Goal: Find specific page/section: Find specific page/section

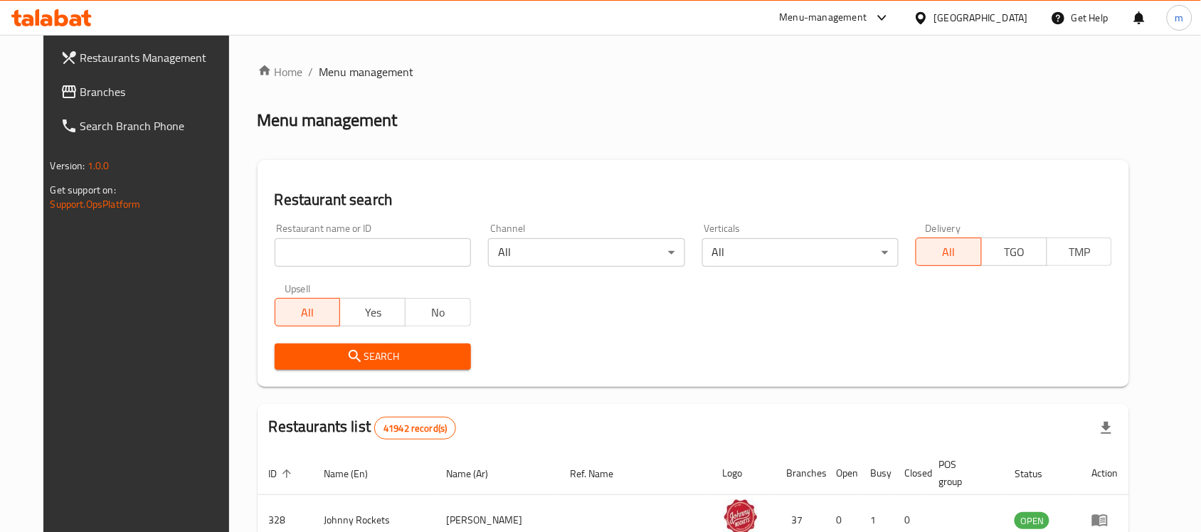
click at [49, 107] on link "Branches" at bounding box center [146, 92] width 195 height 34
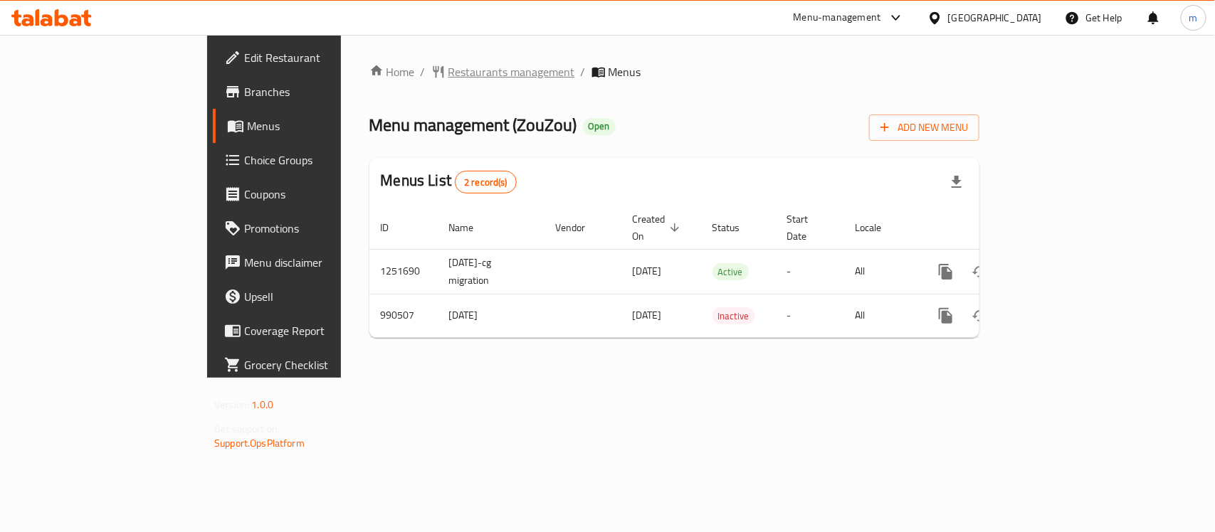
click at [448, 76] on span "Restaurants management" at bounding box center [511, 71] width 127 height 17
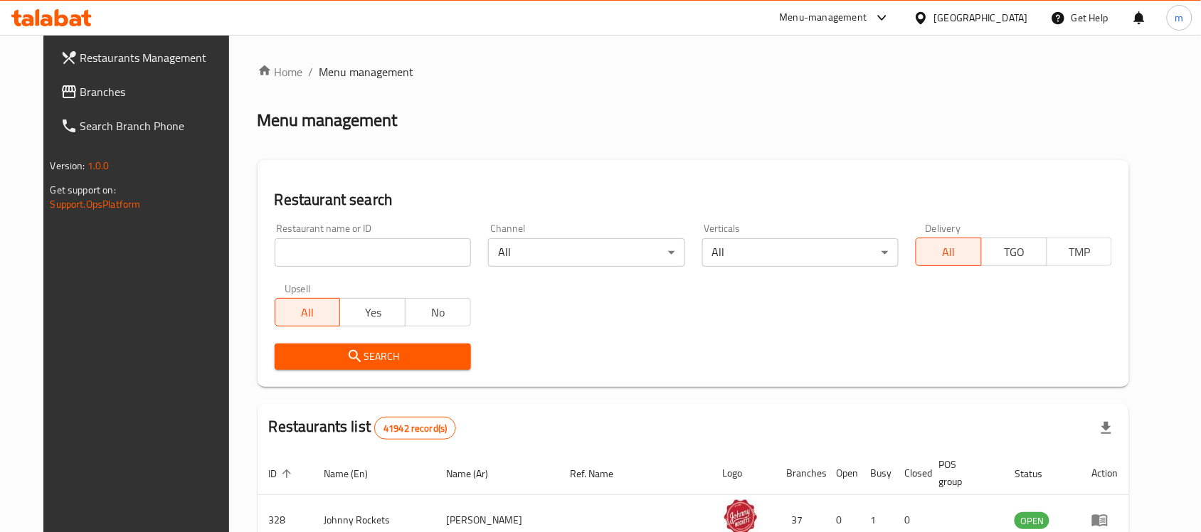
click at [275, 254] on input "search" at bounding box center [373, 252] width 196 height 28
paste input "660286"
type input "660286"
click button "Search" at bounding box center [373, 357] width 196 height 26
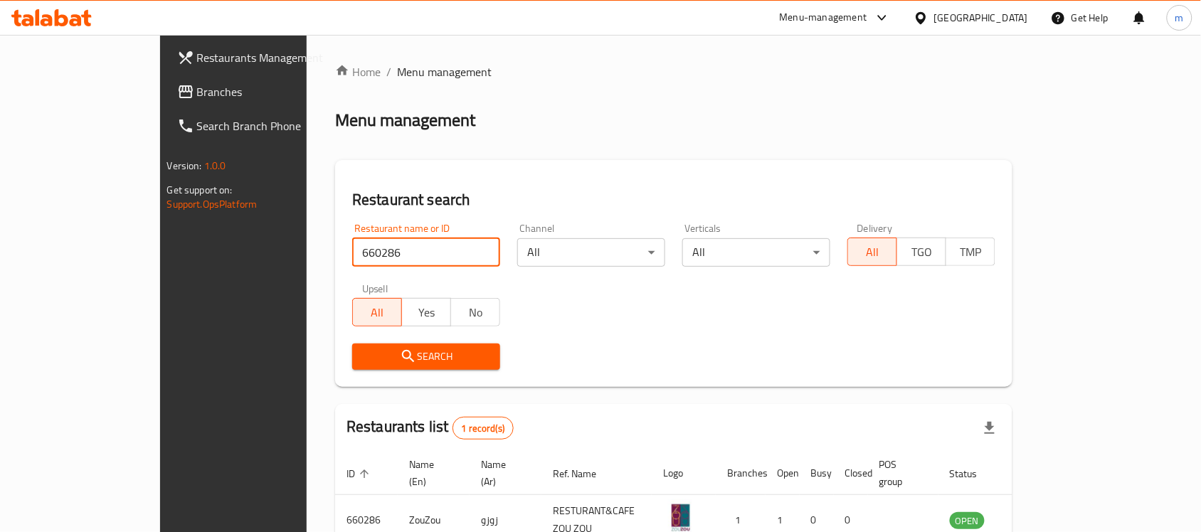
click at [197, 87] on span "Branches" at bounding box center [273, 91] width 152 height 17
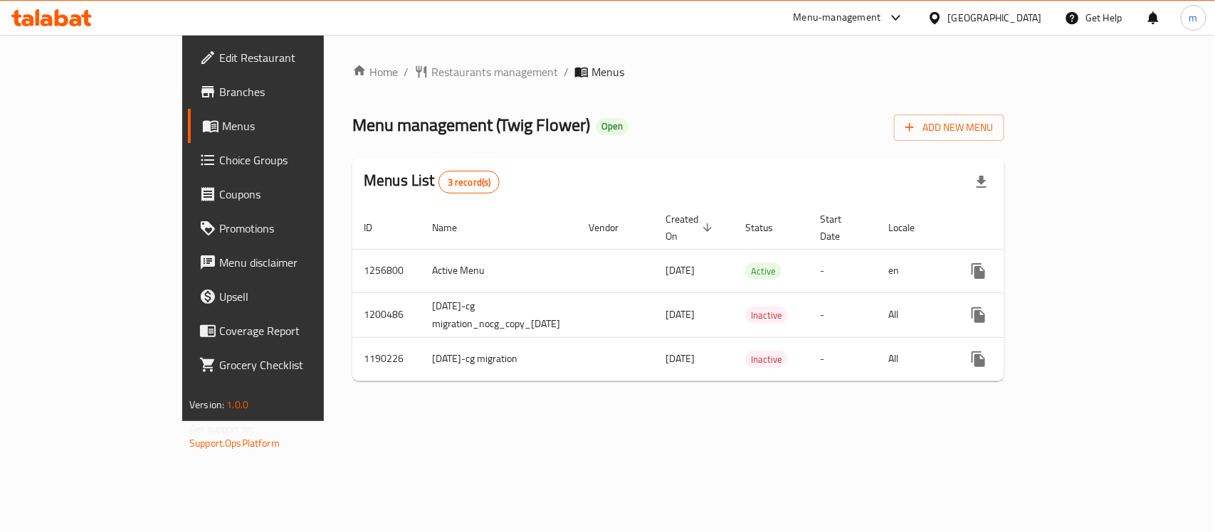
click at [431, 70] on span "Restaurants management" at bounding box center [494, 71] width 127 height 17
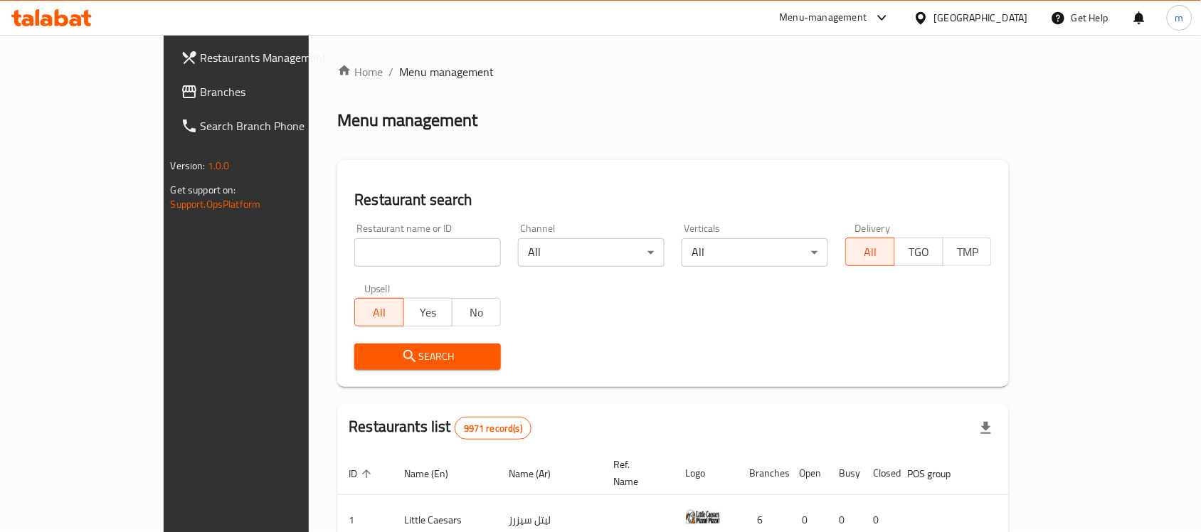
click at [354, 251] on input "search" at bounding box center [427, 252] width 147 height 28
paste input "602784"
type input "602784"
click button "Search" at bounding box center [427, 357] width 147 height 26
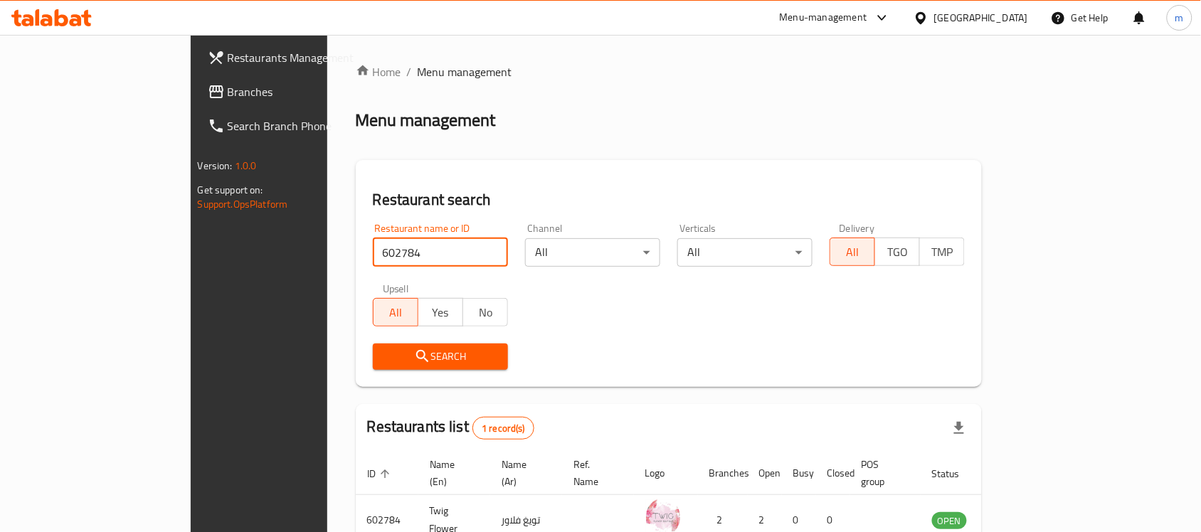
click at [228, 87] on span "Branches" at bounding box center [304, 91] width 152 height 17
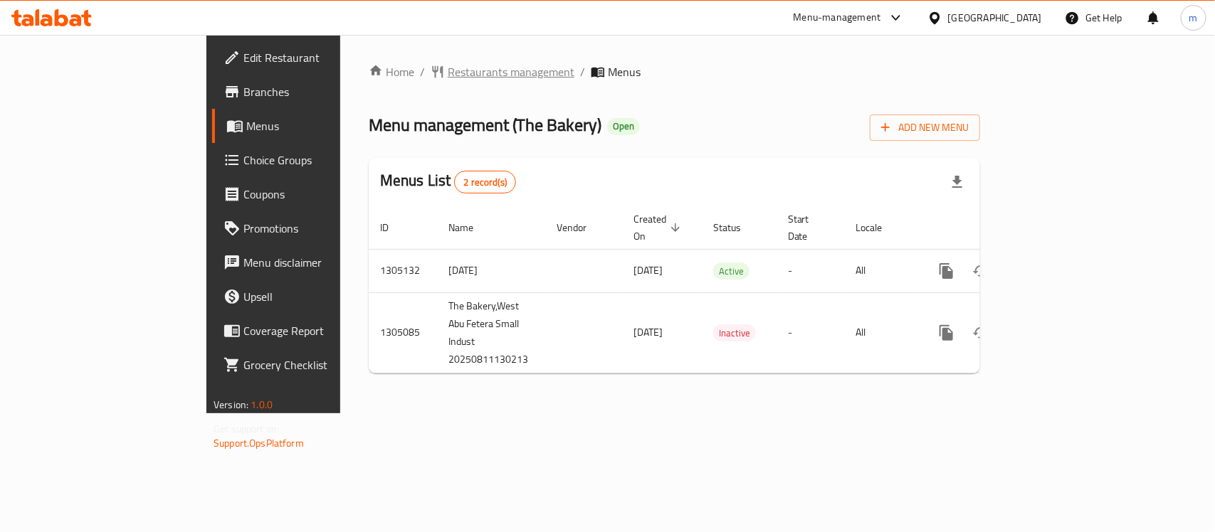
click at [448, 80] on span "Restaurants management" at bounding box center [511, 71] width 127 height 17
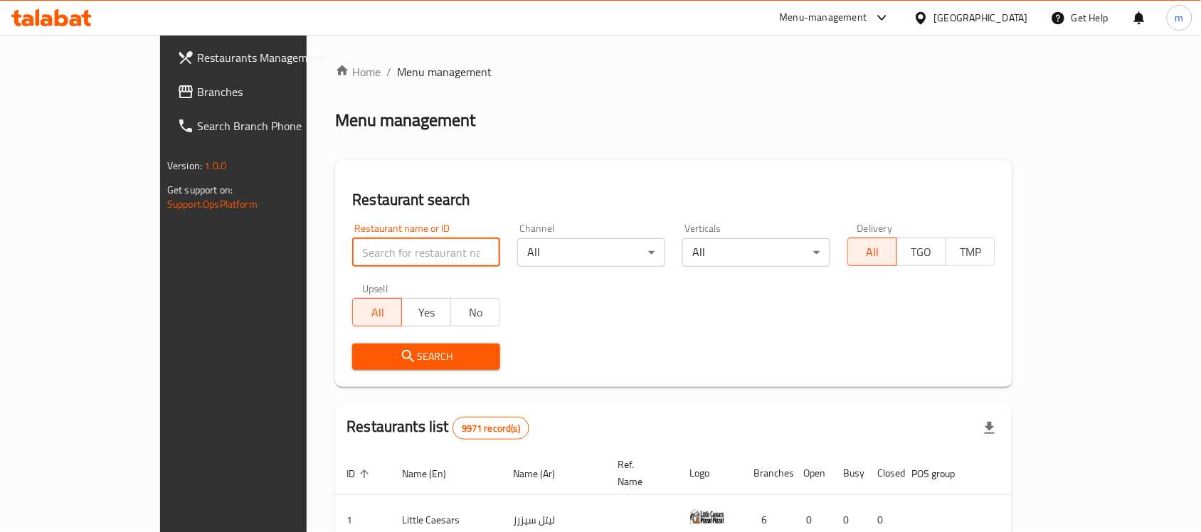
drag, startPoint x: 283, startPoint y: 256, endPoint x: 275, endPoint y: 249, distance: 10.6
click at [352, 256] on input "search" at bounding box center [426, 252] width 148 height 28
paste input "703562"
type input "703562"
click button "Search" at bounding box center [426, 357] width 148 height 26
